Goal: Task Accomplishment & Management: Manage account settings

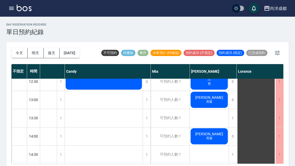
scroll to position [97, 22]
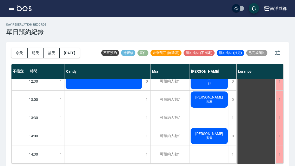
click at [220, 136] on div "[PERSON_NAME] 剪髮" at bounding box center [208, 136] width 39 height 18
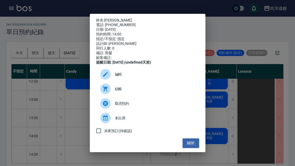
click at [202, 147] on div "姓名: [PERSON_NAME] 電話: [PHONE_NUMBER] 日期: [DATE] 預約時間: 14:00 指定/不指定: 指定 設計師: [PE…" at bounding box center [147, 83] width 115 height 138
click at [194, 148] on button "關閉" at bounding box center [190, 143] width 17 height 10
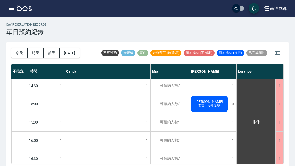
scroll to position [166, 22]
click at [73, 52] on button "[DATE]" at bounding box center [70, 53] width 20 height 10
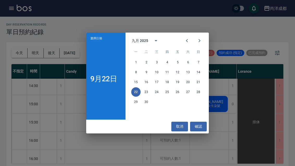
click at [191, 92] on button "27" at bounding box center [187, 91] width 9 height 9
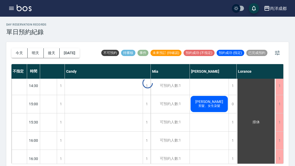
scroll to position [166, 0]
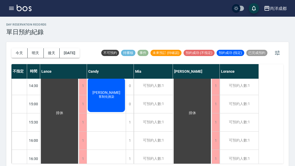
click at [78, 54] on button "[DATE]" at bounding box center [70, 53] width 20 height 10
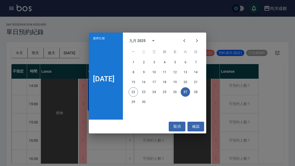
click at [177, 91] on button "26" at bounding box center [174, 91] width 9 height 9
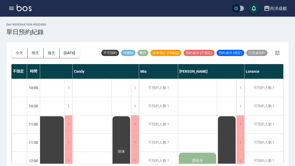
scroll to position [0, 14]
click at [18, 54] on button "今天" at bounding box center [19, 53] width 16 height 10
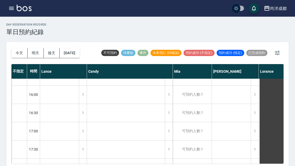
scroll to position [218, 0]
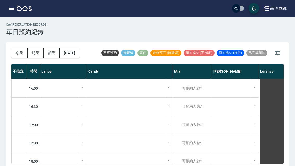
click at [17, 47] on div "[DATE] [DATE] [DATE] [DATE]" at bounding box center [45, 53] width 68 height 22
click at [17, 46] on div "[DATE] [DATE] [DATE] [DATE]" at bounding box center [45, 53] width 68 height 22
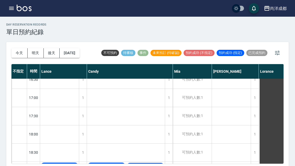
click at [18, 52] on button "今天" at bounding box center [19, 53] width 16 height 10
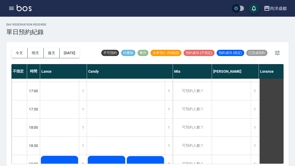
click at [18, 52] on button "今天" at bounding box center [19, 53] width 16 height 10
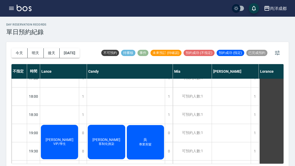
scroll to position [282, 0]
